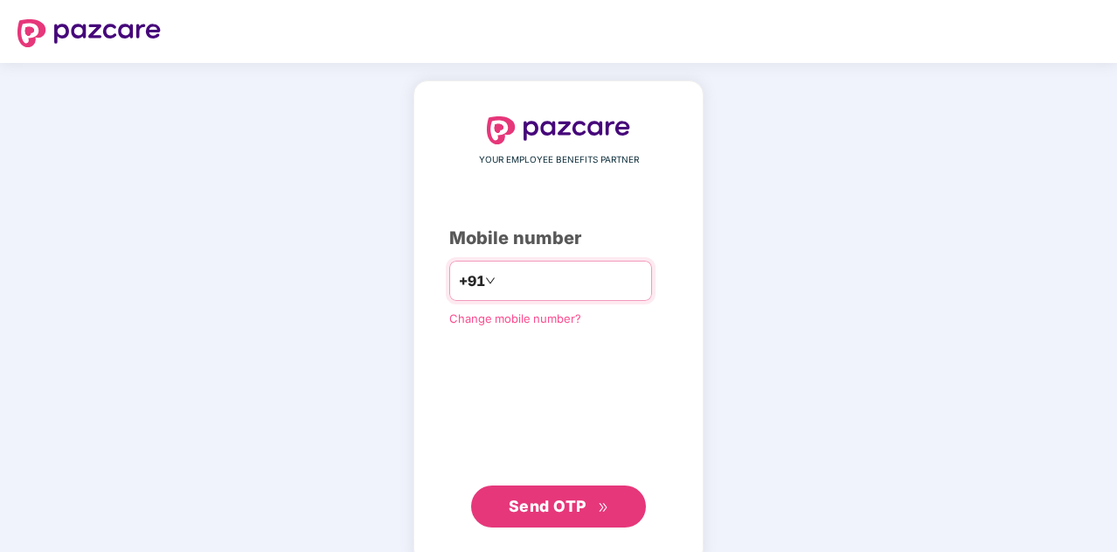
click at [503, 285] on input "number" at bounding box center [570, 281] width 143 height 28
type input "**********"
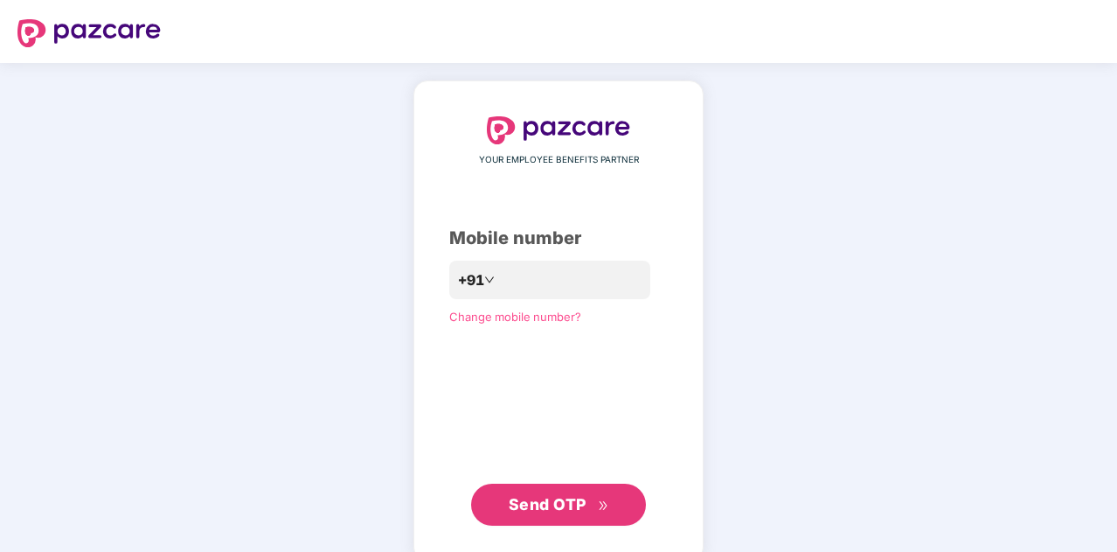
click at [558, 517] on button "Send OTP" at bounding box center [558, 504] width 175 height 42
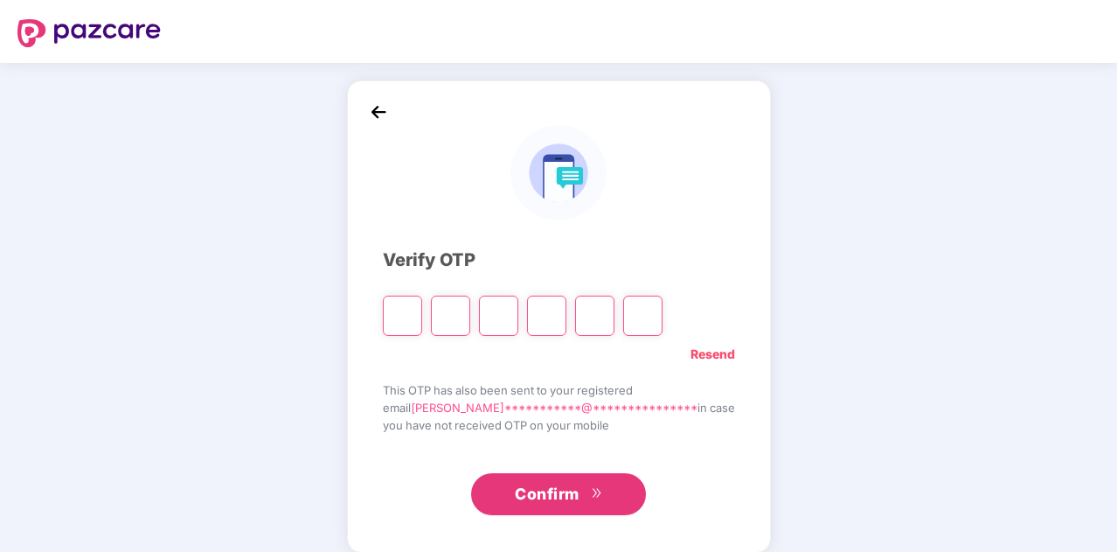
type input "*"
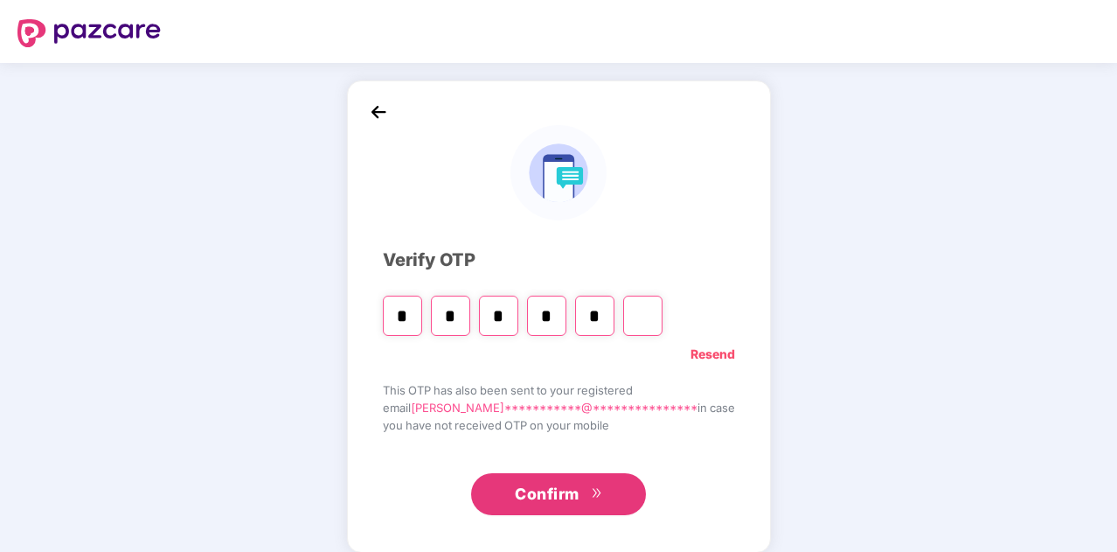
type input "*"
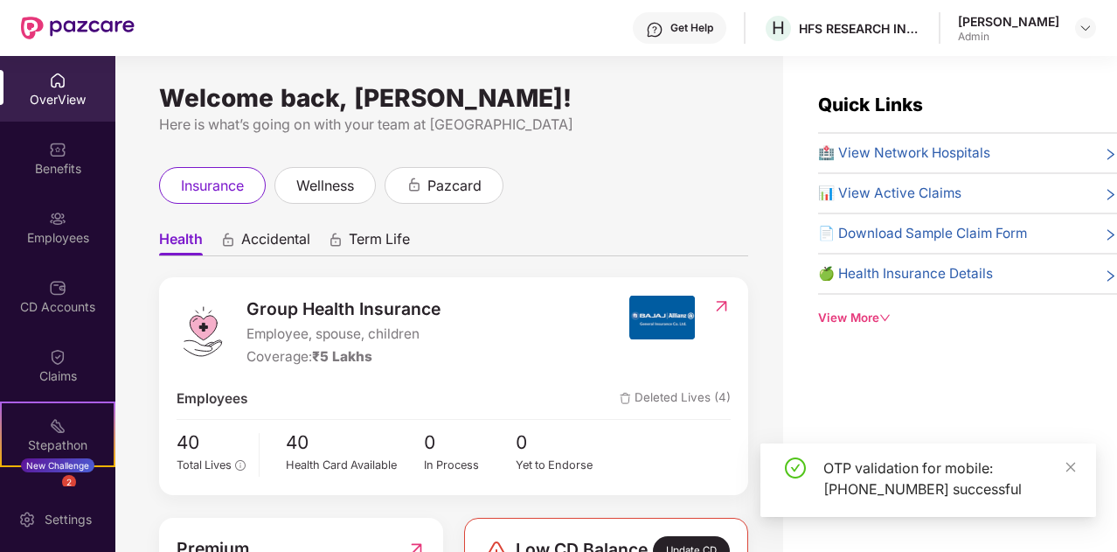
click at [327, 316] on span "Group Health Insurance" at bounding box center [343, 308] width 194 height 26
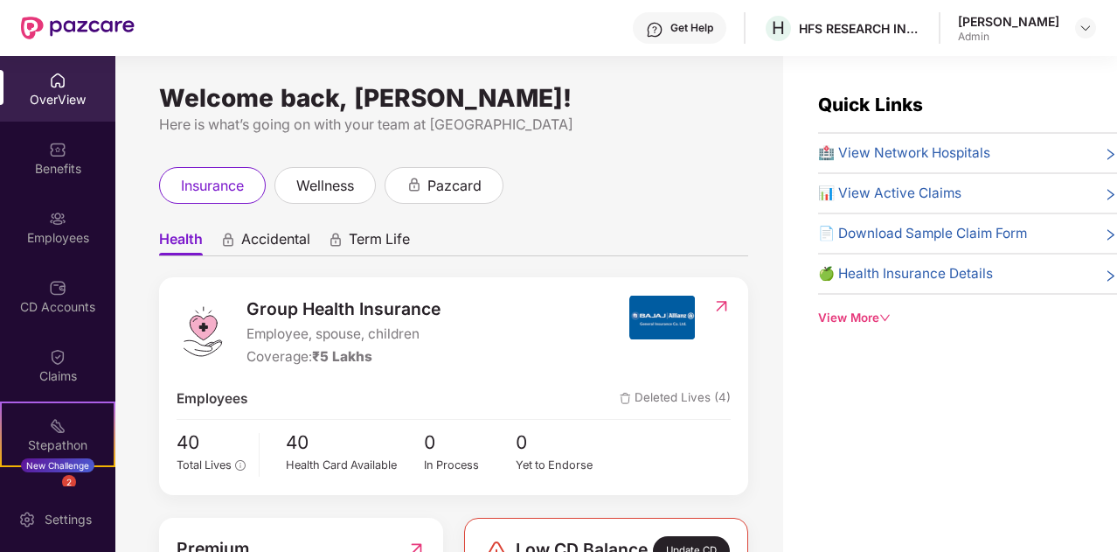
click at [721, 306] on img at bounding box center [721, 305] width 18 height 17
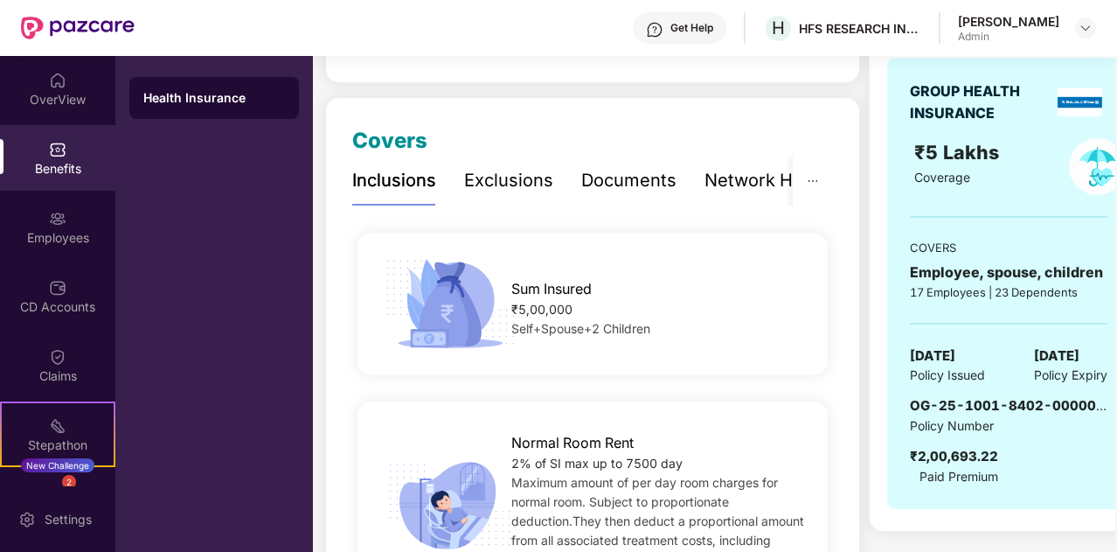
scroll to position [193, 0]
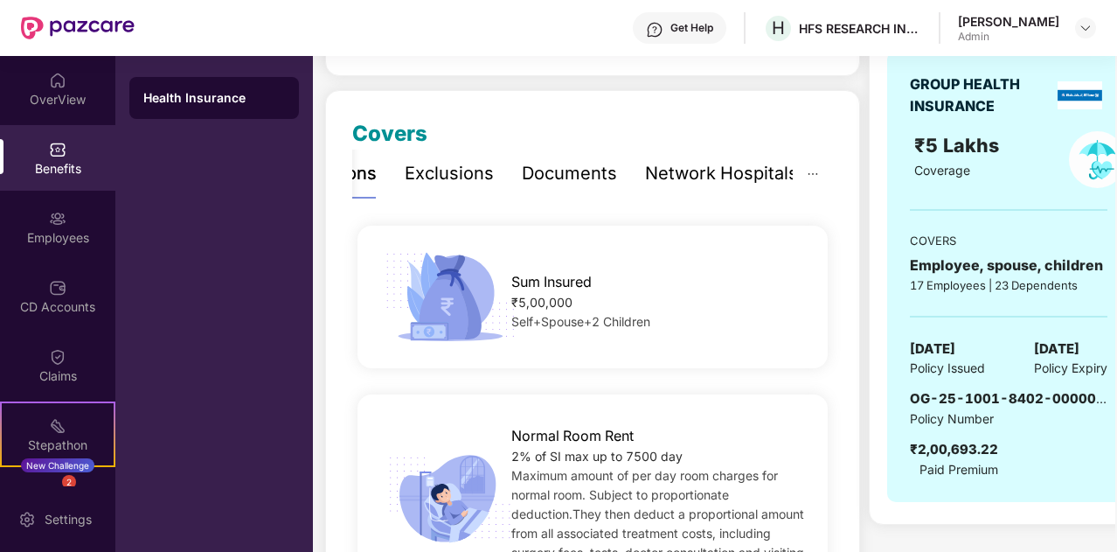
click at [575, 170] on div "Documents" at bounding box center [569, 173] width 95 height 27
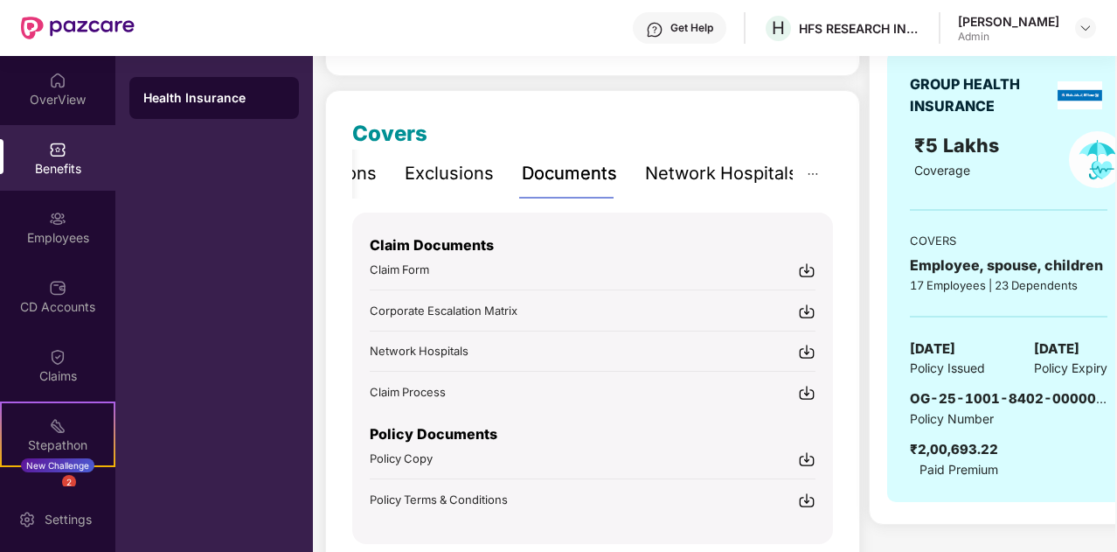
click at [412, 454] on span "Policy Copy" at bounding box center [401, 458] width 63 height 14
click at [458, 497] on span "Policy Terms & Conditions" at bounding box center [439, 499] width 138 height 14
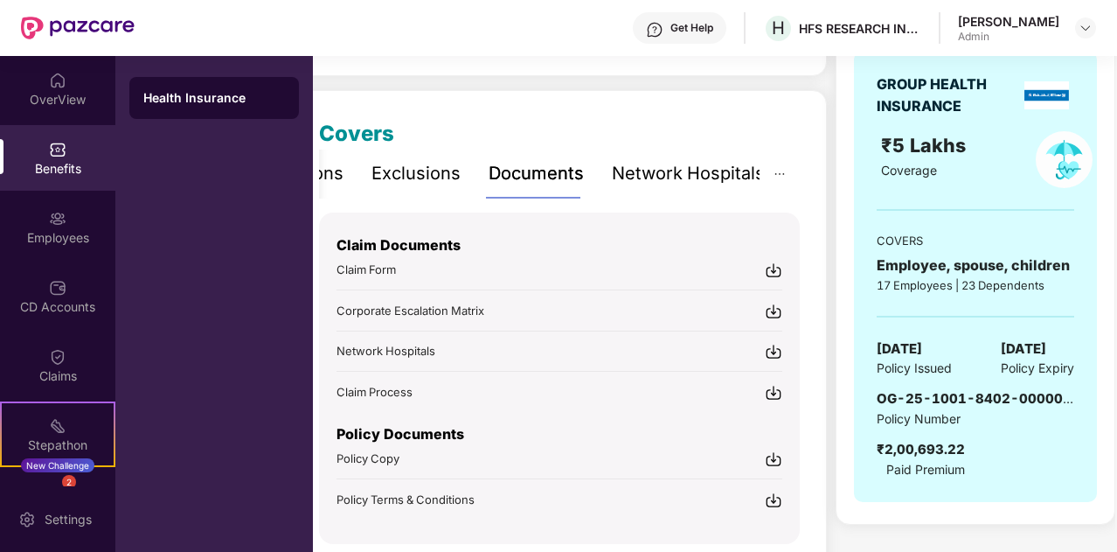
scroll to position [0, 0]
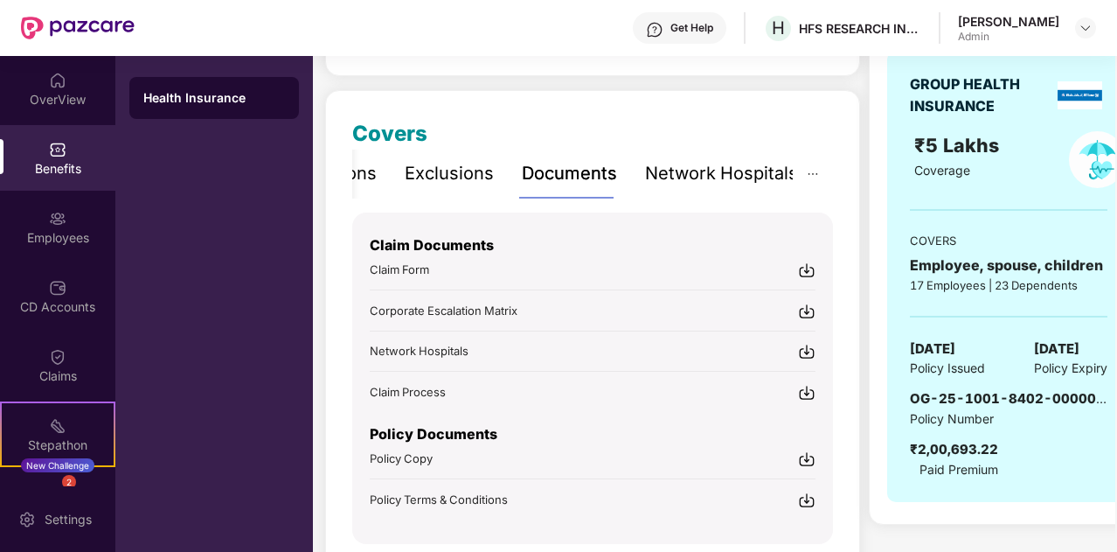
click at [402, 169] on div "Inclusions Exclusions Documents Network Hospitals" at bounding box center [545, 173] width 505 height 48
click at [68, 506] on div "Settings" at bounding box center [57, 519] width 115 height 66
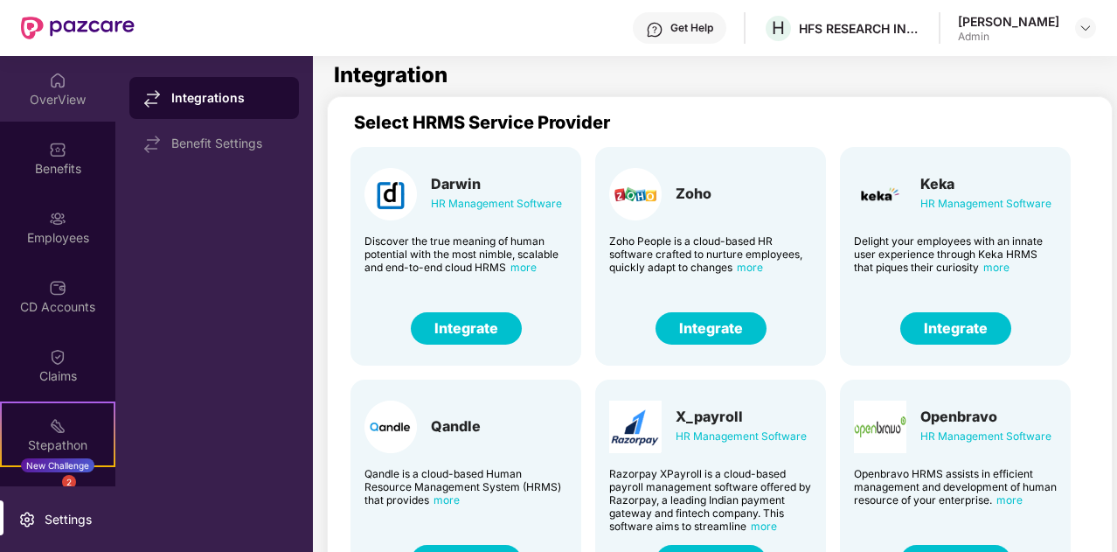
click at [52, 98] on div "OverView" at bounding box center [57, 99] width 115 height 17
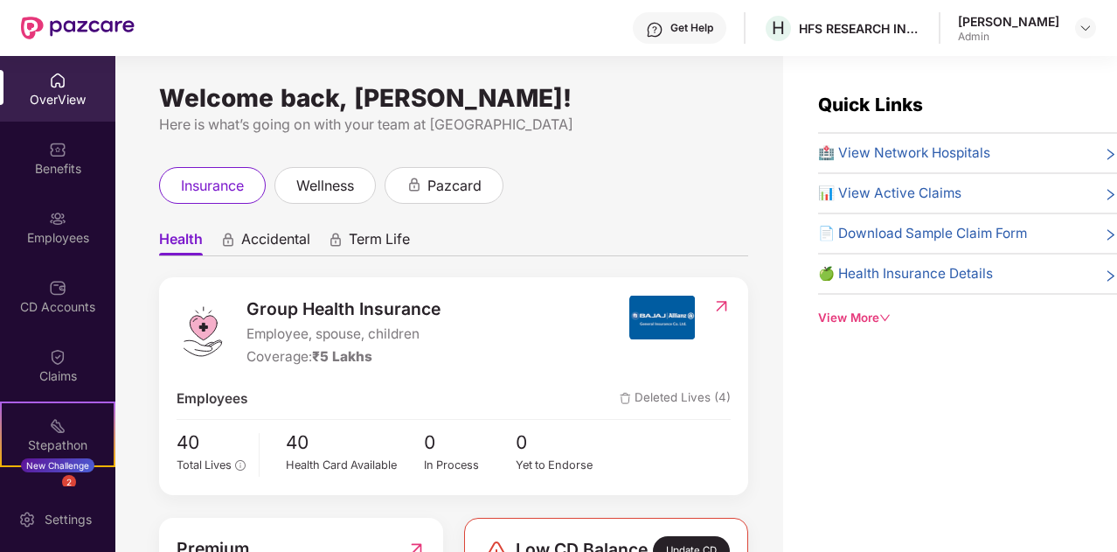
click at [276, 246] on span "Accidental" at bounding box center [275, 242] width 69 height 25
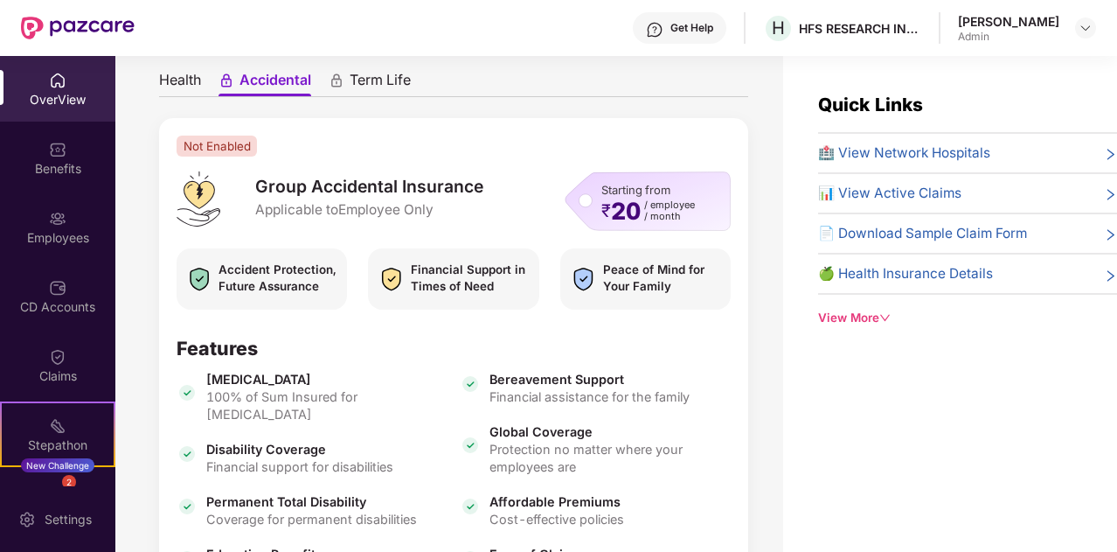
scroll to position [120, 0]
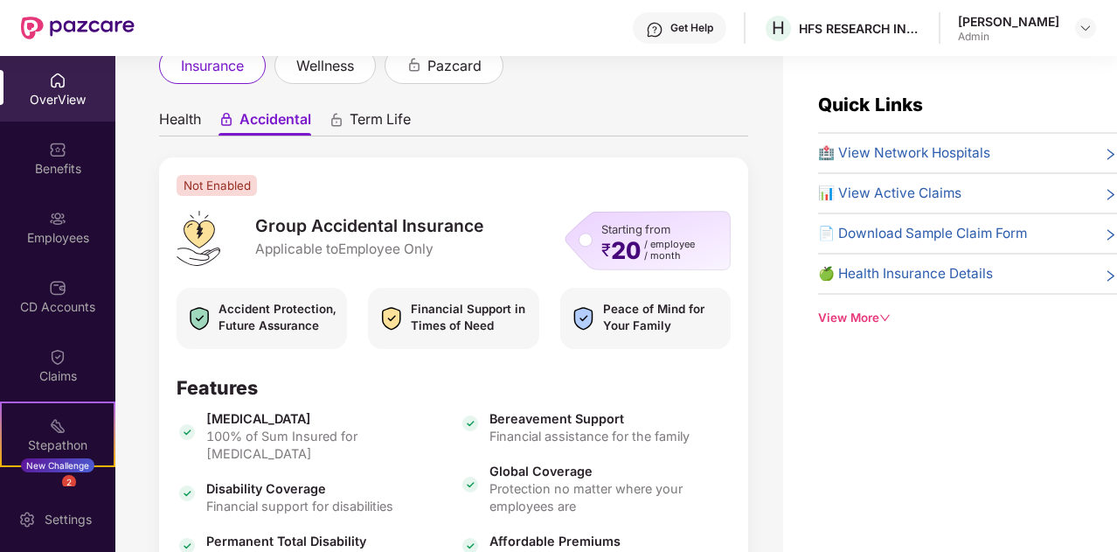
click at [376, 120] on span "Term Life" at bounding box center [380, 122] width 61 height 25
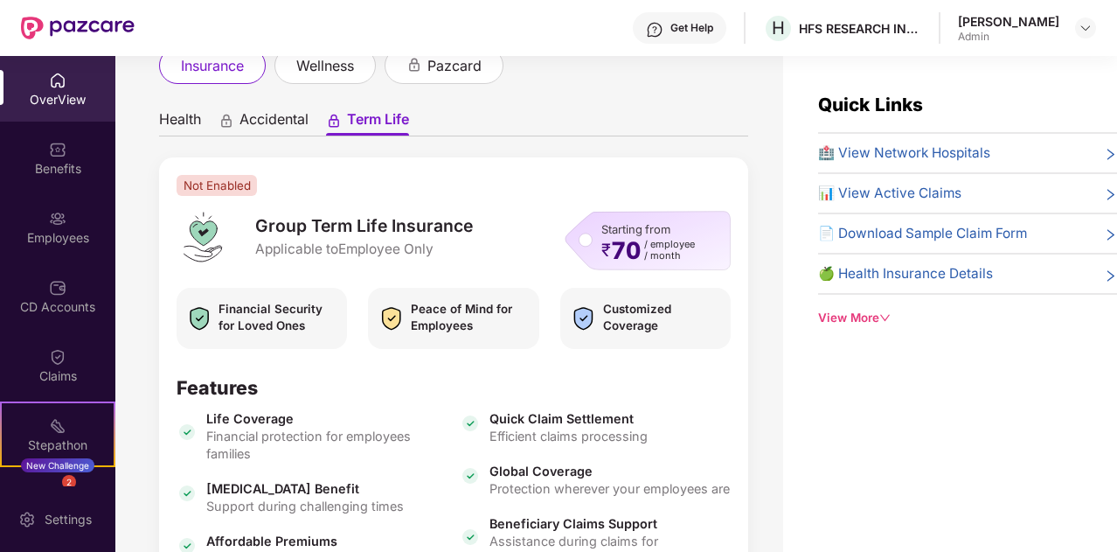
click at [281, 112] on span "Accidental" at bounding box center [273, 122] width 69 height 25
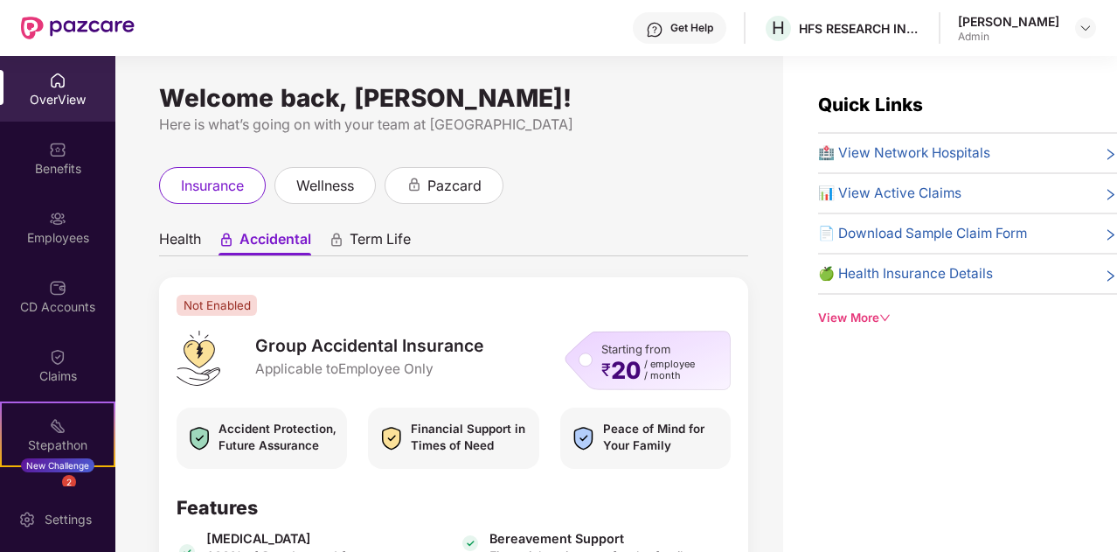
click at [829, 317] on div "View More" at bounding box center [967, 318] width 299 height 18
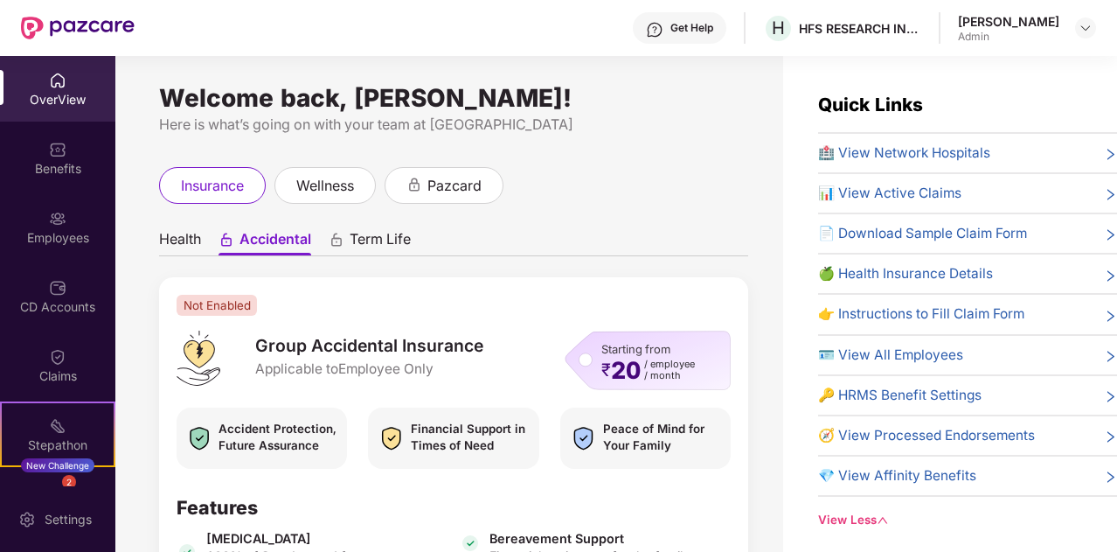
click at [1006, 13] on div "[PERSON_NAME]" at bounding box center [1008, 21] width 101 height 17
click at [1107, 26] on header "Get Help H HFS RESEARCH INDIA PRIVATE LIMITED Anirudh Pillala Admin" at bounding box center [558, 28] width 1117 height 56
click at [1054, 35] on div "Admin" at bounding box center [1008, 37] width 101 height 14
click at [1089, 34] on img at bounding box center [1086, 28] width 14 height 14
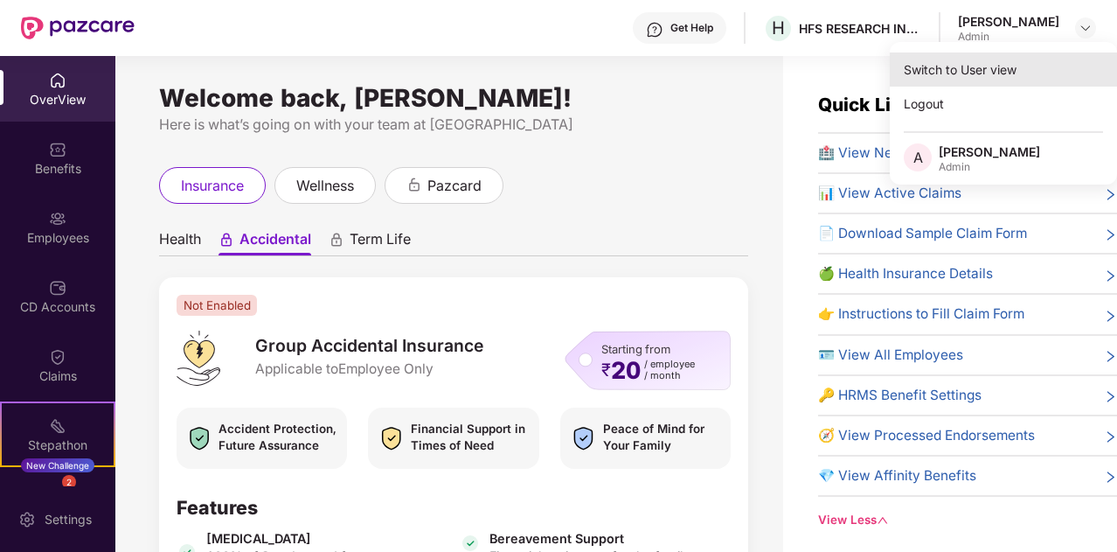
click at [996, 69] on div "Switch to User view" at bounding box center [1003, 69] width 227 height 34
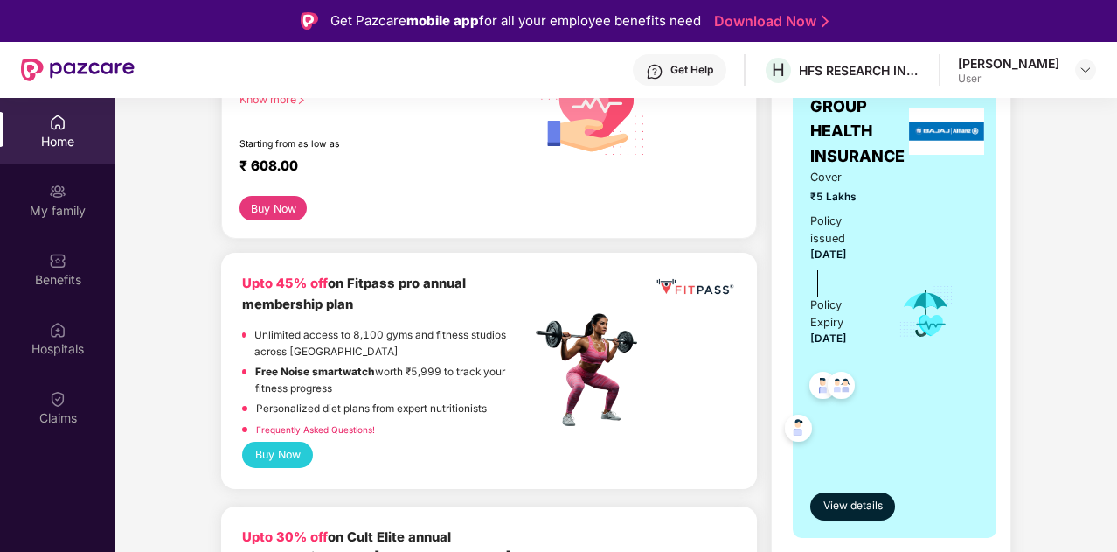
scroll to position [324, 0]
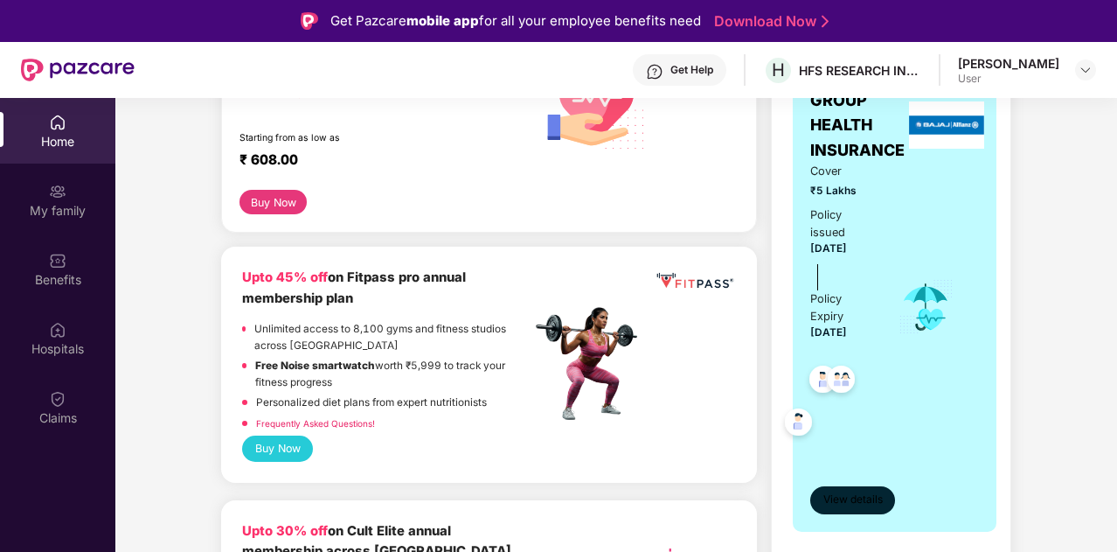
click at [861, 491] on span "View details" at bounding box center [852, 499] width 59 height 17
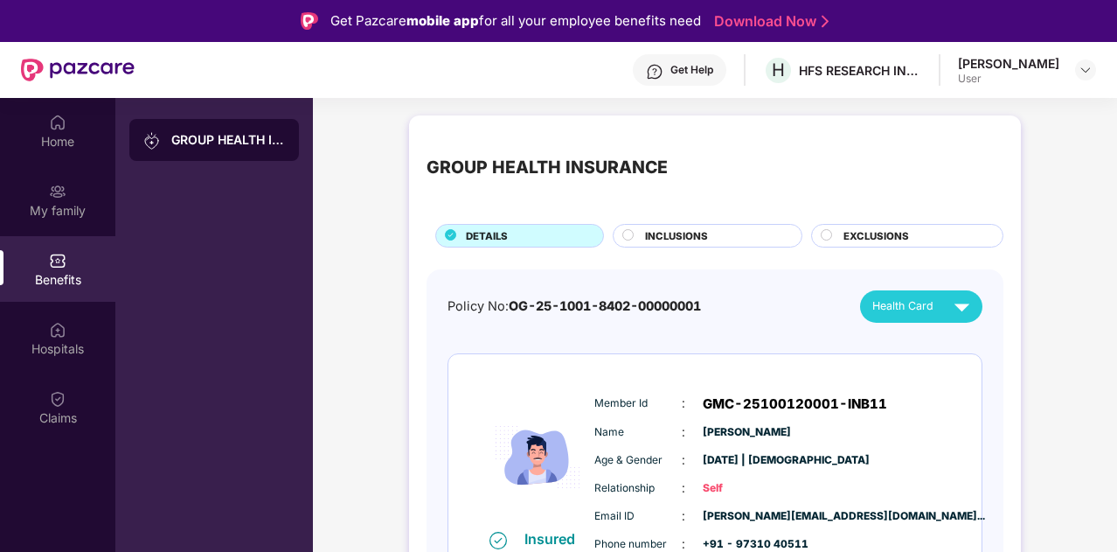
click at [690, 237] on span "INCLUSIONS" at bounding box center [676, 236] width 63 height 16
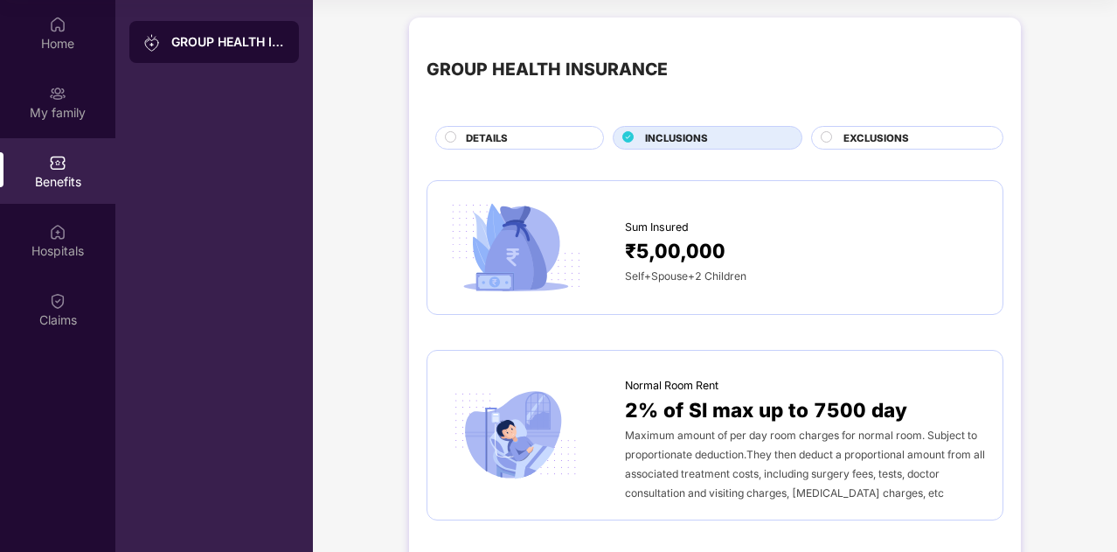
click at [512, 139] on div "DETAILS" at bounding box center [525, 139] width 137 height 18
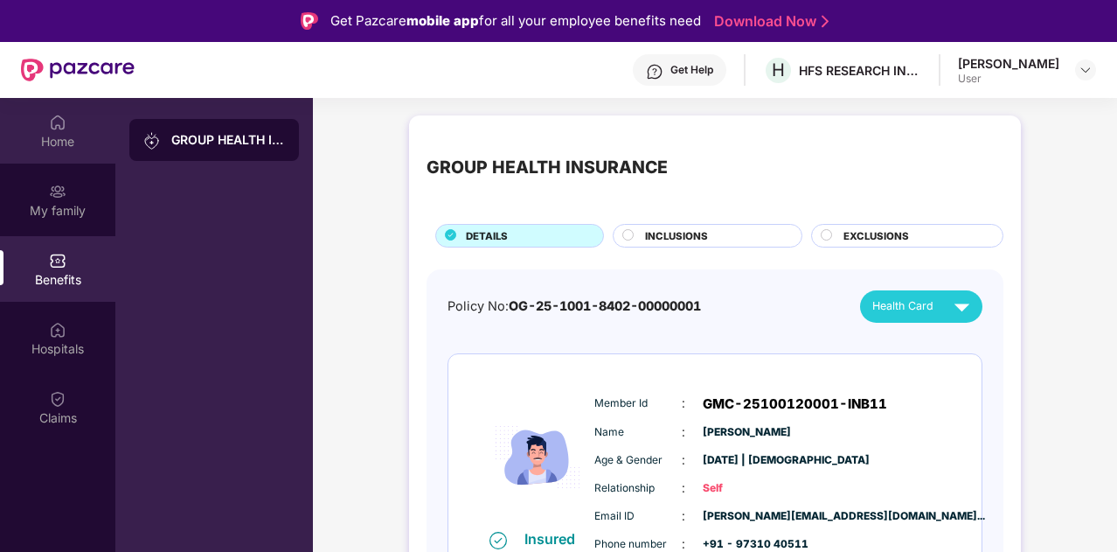
click at [55, 139] on div "Home" at bounding box center [57, 141] width 115 height 17
